Goal: Information Seeking & Learning: Learn about a topic

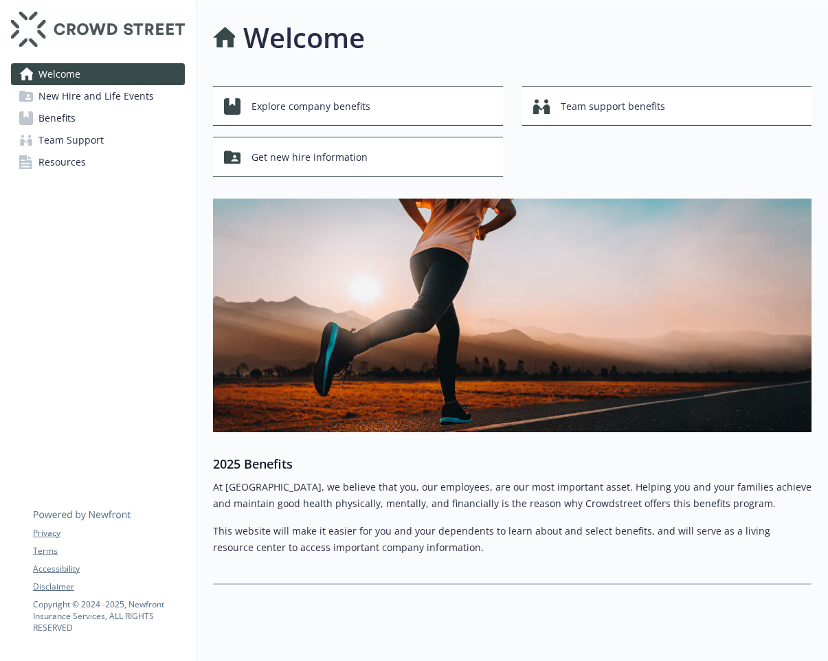
drag, startPoint x: 105, startPoint y: 227, endPoint x: 113, endPoint y: 212, distance: 16.9
click at [109, 222] on div "Welcome New Hire and Life Events Benefits Team Support Resources Privacy Terms …" at bounding box center [98, 342] width 196 height 683
click at [390, 102] on div "Explore company benefits" at bounding box center [360, 106] width 272 height 26
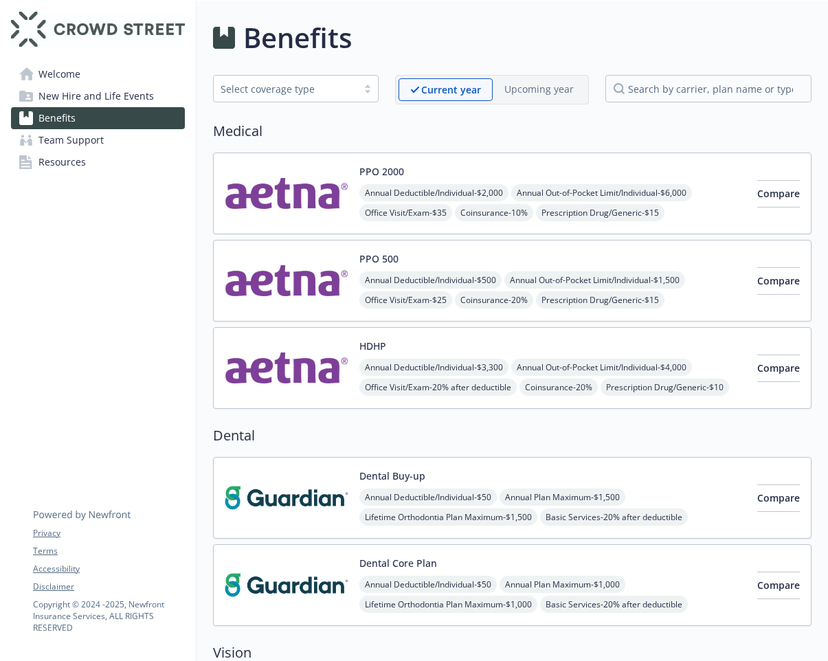
click at [89, 102] on span "New Hire and Life Events" at bounding box center [95, 96] width 115 height 22
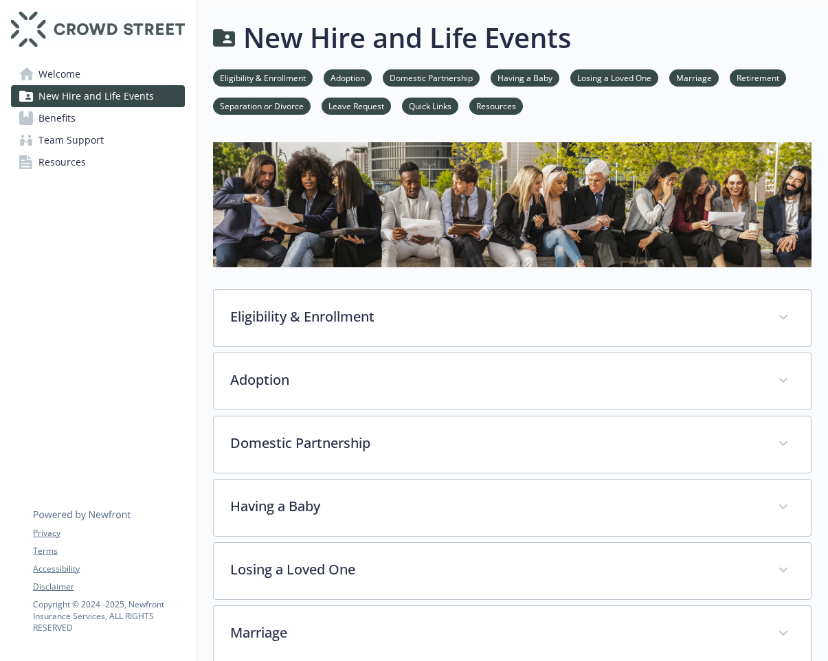
click at [66, 139] on span "Team Support" at bounding box center [70, 140] width 65 height 22
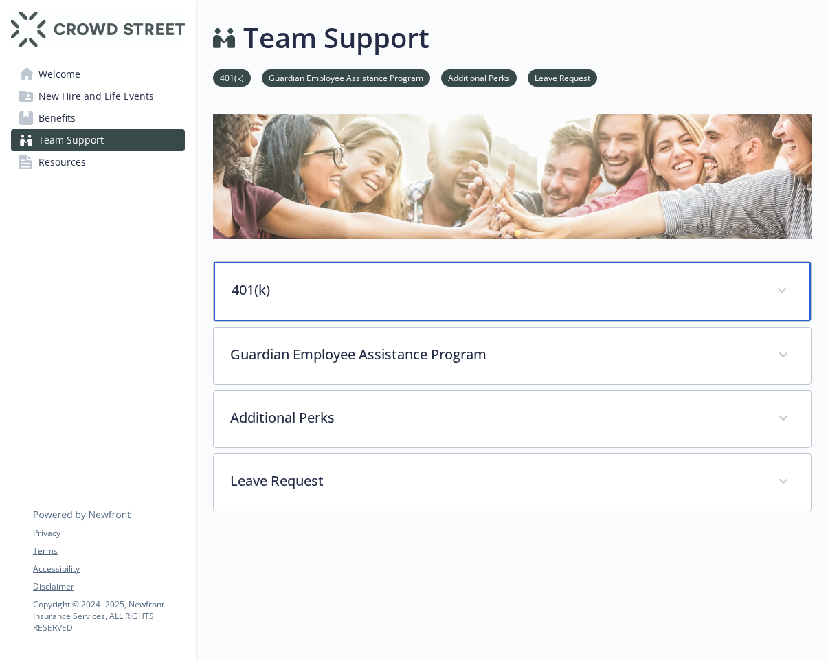
click at [339, 282] on p "401(k)" at bounding box center [495, 290] width 528 height 21
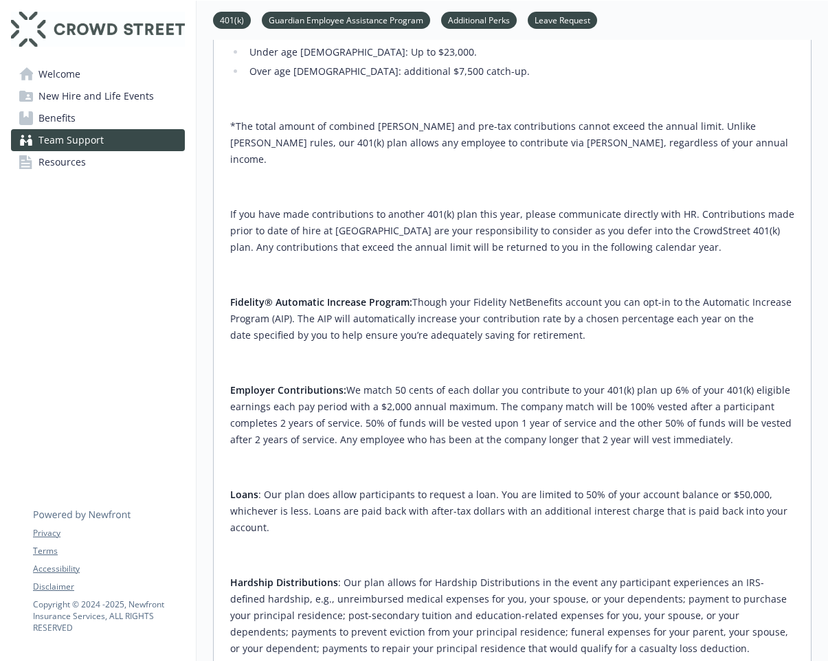
scroll to position [618, 0]
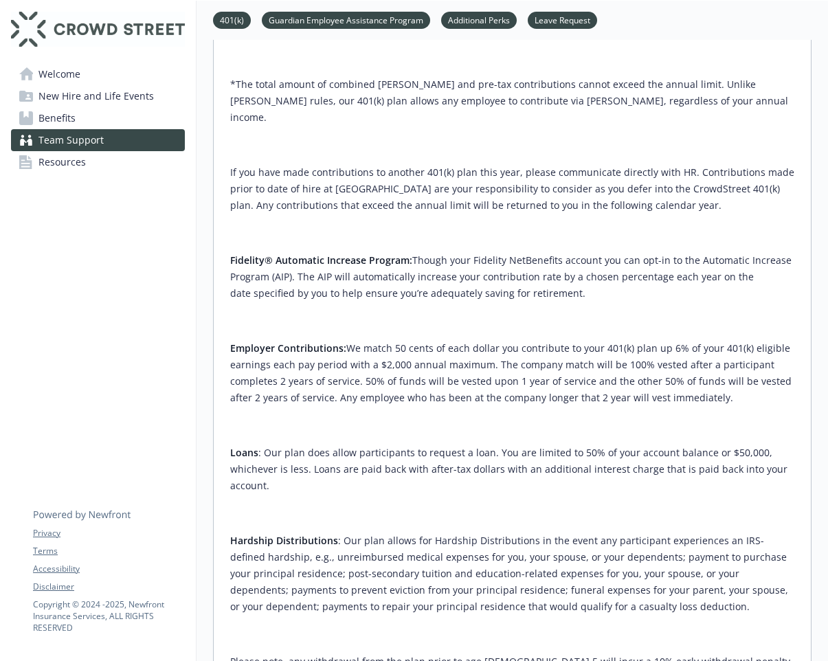
click at [471, 385] on div "The CrowdStreet, Inc. 401(k) plan is administered by Fidelity Investments! Elig…" at bounding box center [512, 303] width 564 height 1184
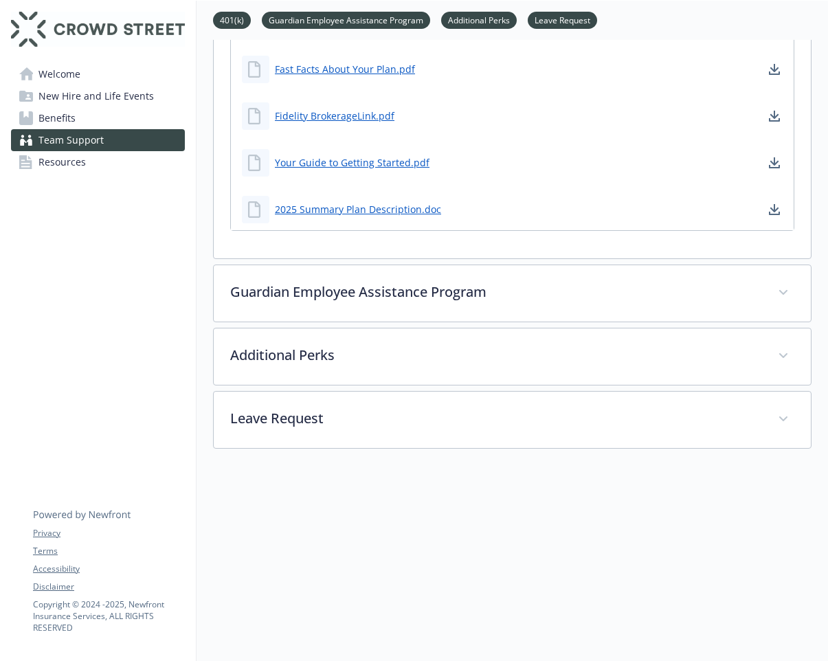
scroll to position [1633, 0]
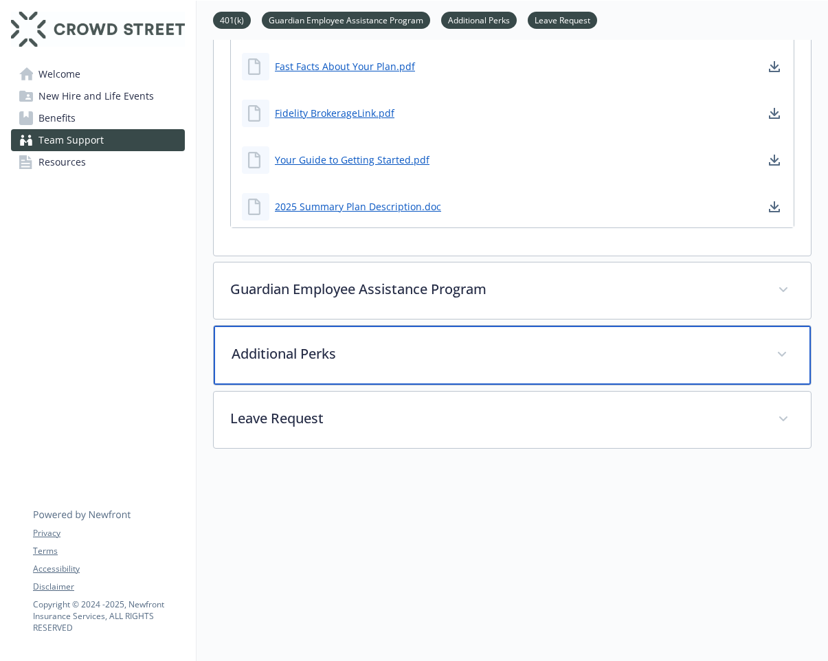
click at [414, 343] on p "Additional Perks" at bounding box center [495, 353] width 528 height 21
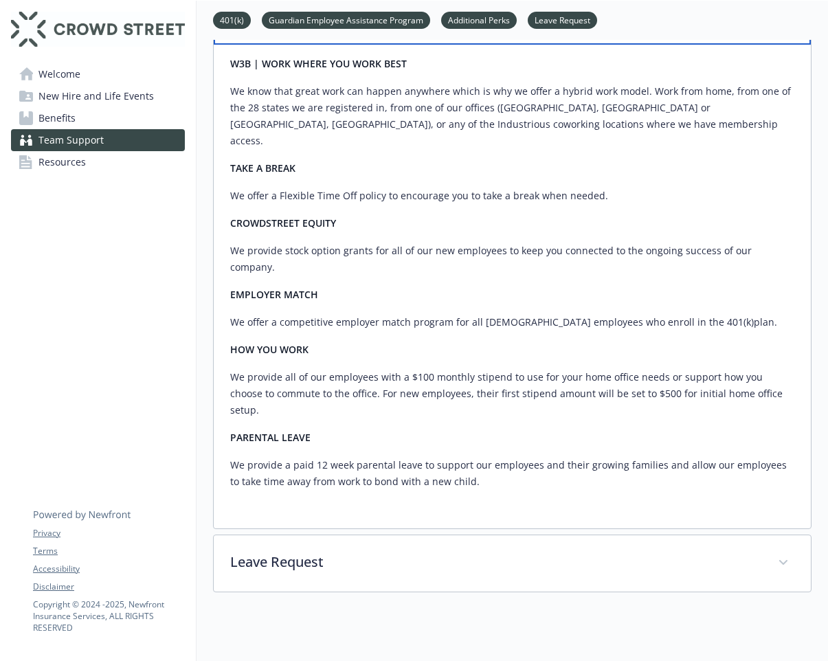
scroll to position [1976, 0]
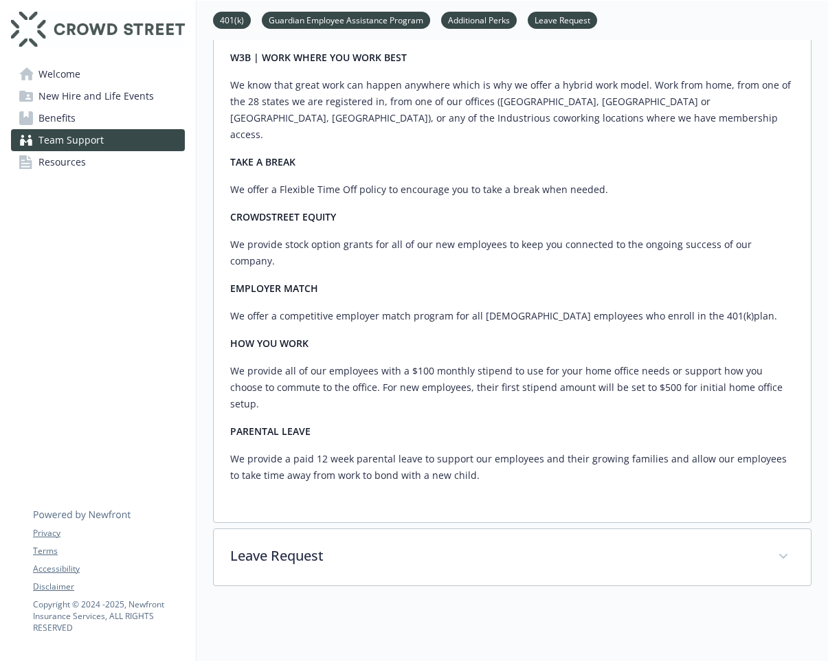
click at [83, 172] on span "Resources" at bounding box center [61, 162] width 47 height 22
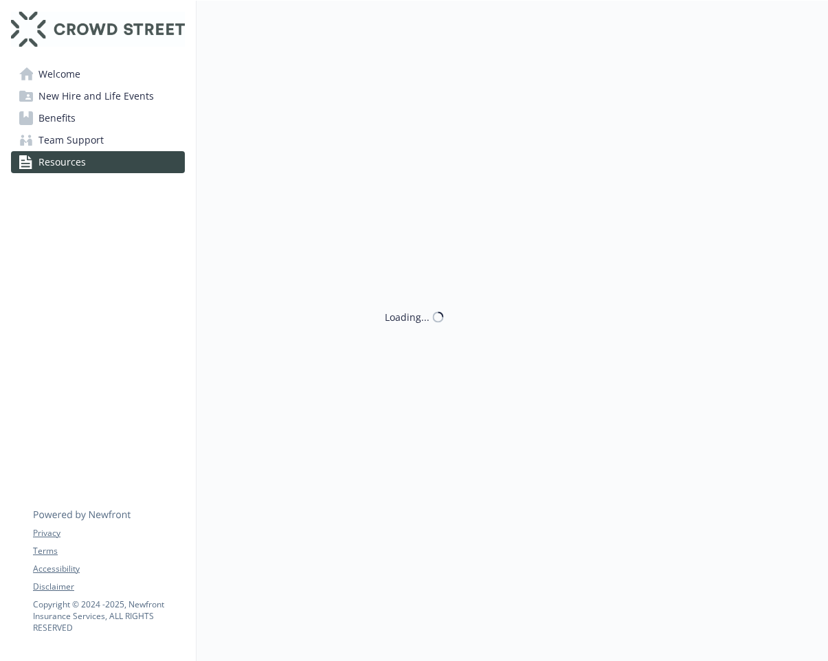
scroll to position [411, 0]
